Goal: Use online tool/utility

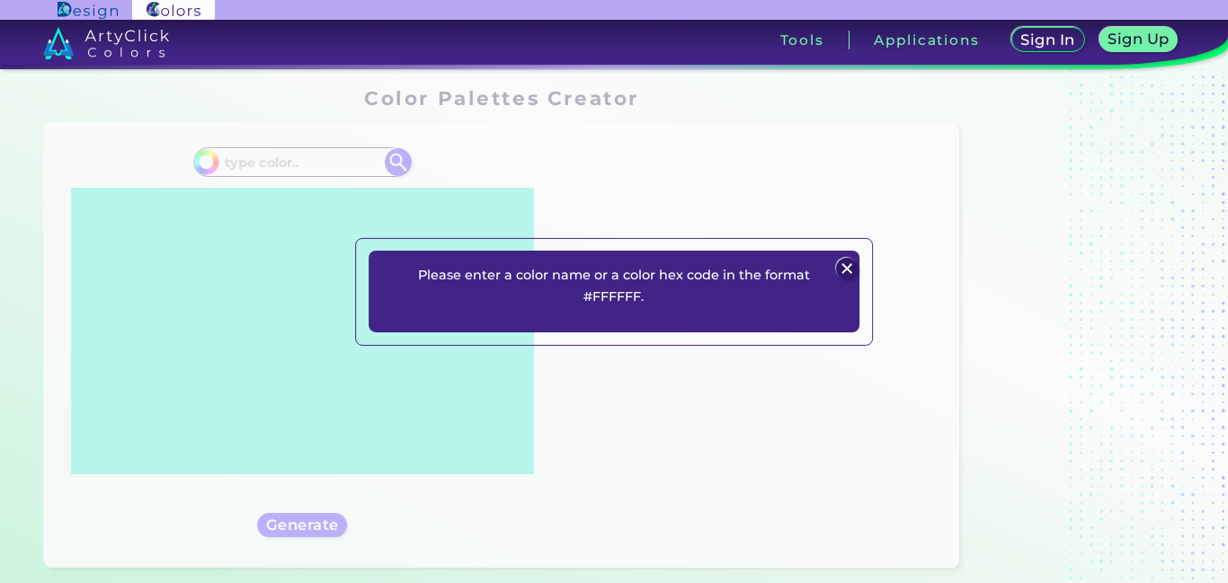
scroll to position [216, 0]
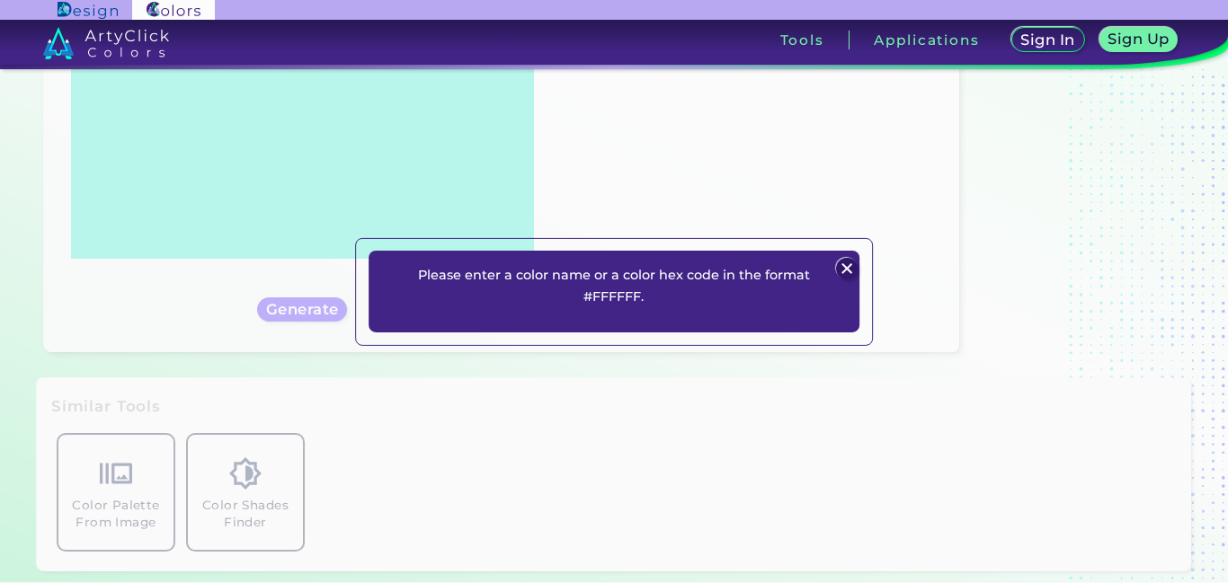
click at [848, 264] on img at bounding box center [848, 269] width 22 height 22
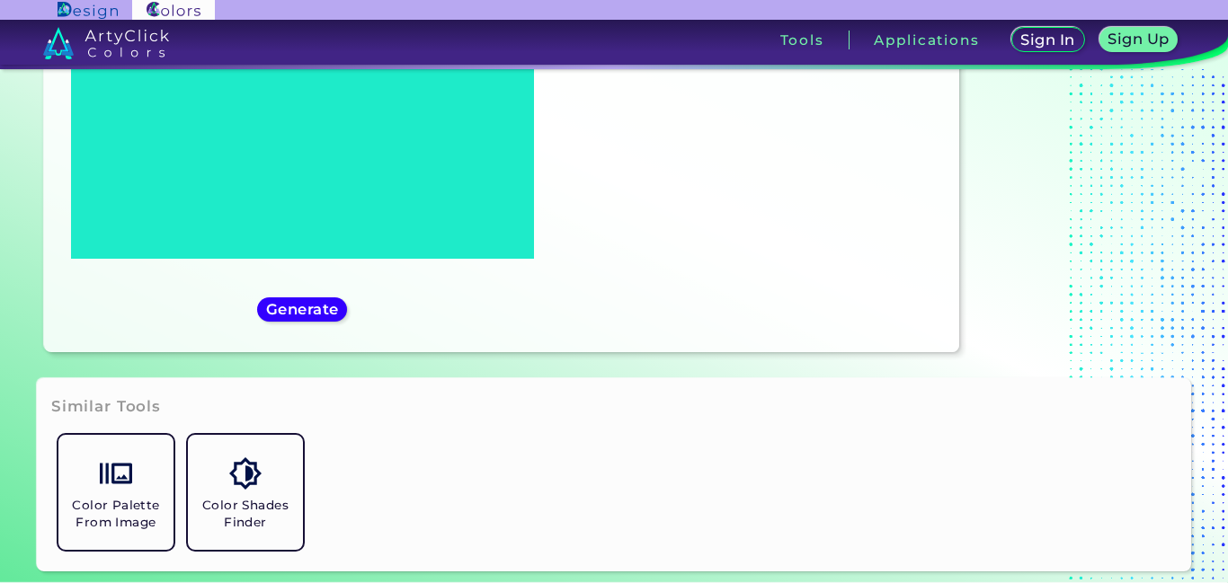
scroll to position [0, 0]
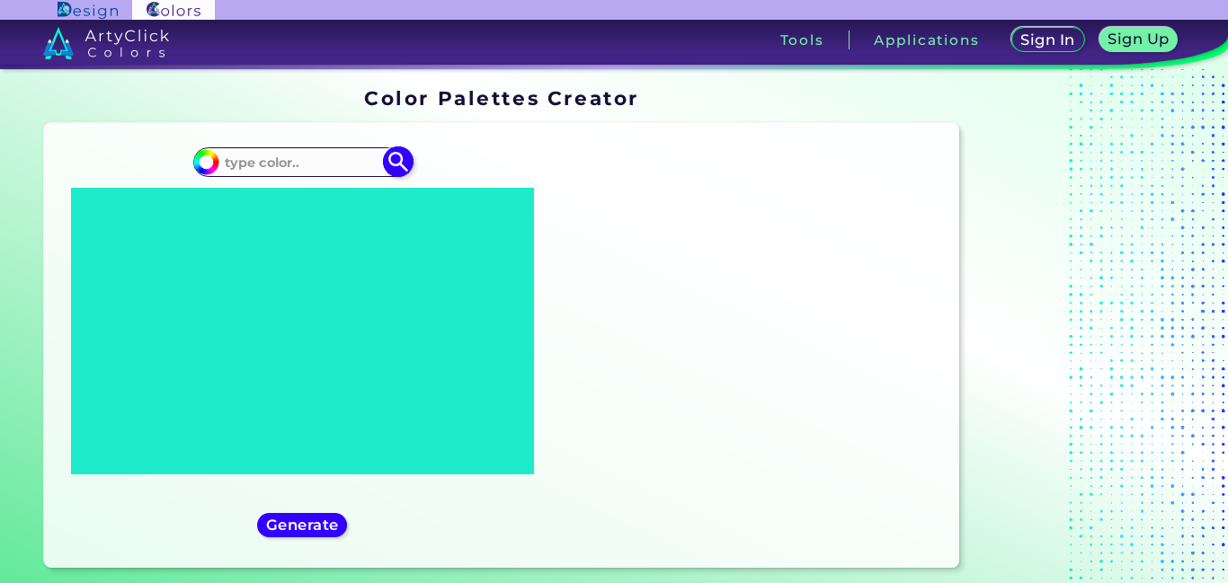
click at [262, 163] on input at bounding box center [301, 162] width 167 height 24
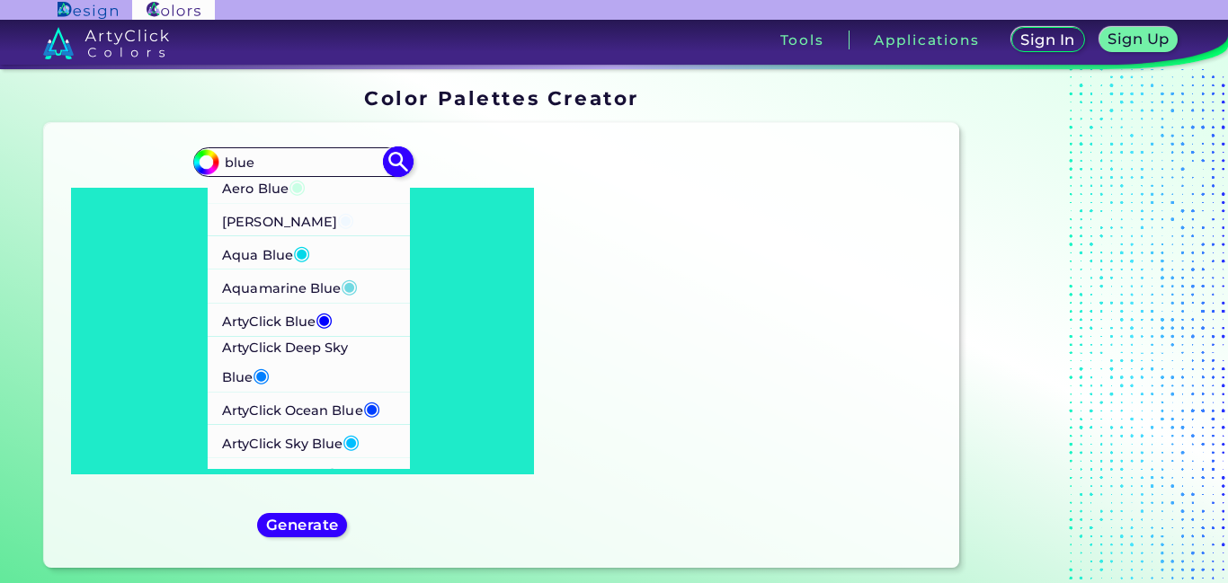
type input "blue"
click at [270, 213] on p "[PERSON_NAME] Blue ◉" at bounding box center [288, 219] width 132 height 33
type input "#f0f8ff"
type input "#F0F8FF"
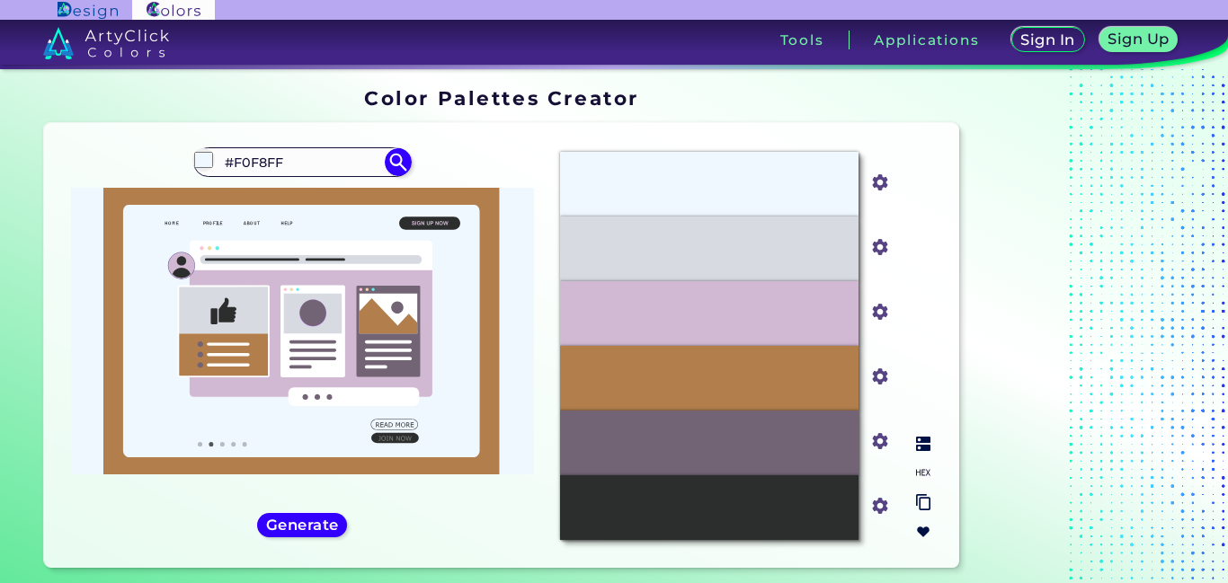
click at [712, 195] on div "#F0F8FF" at bounding box center [709, 184] width 298 height 65
click at [311, 520] on h5 "Generate" at bounding box center [302, 525] width 67 height 13
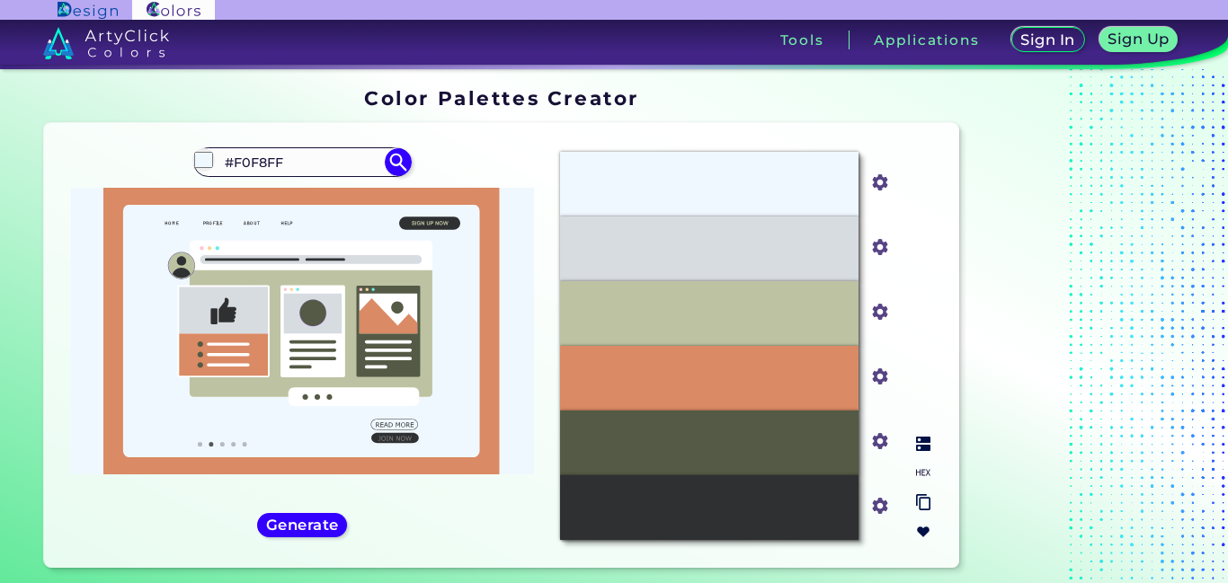
click at [668, 193] on div "#F0F8FF" at bounding box center [709, 184] width 298 height 65
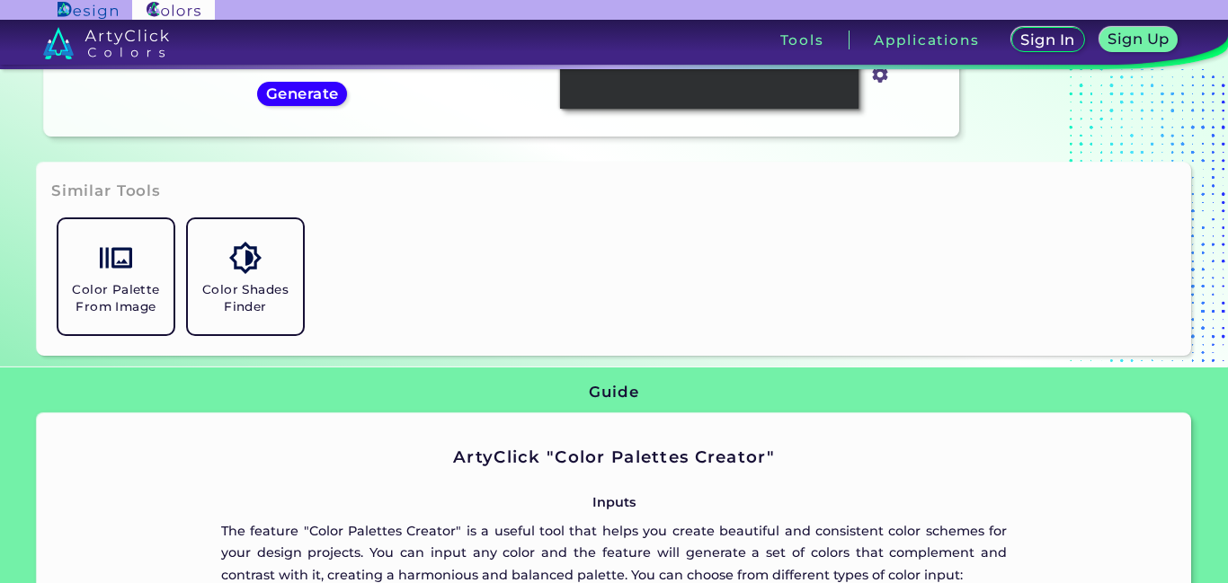
scroll to position [863, 0]
